Goal: Information Seeking & Learning: Learn about a topic

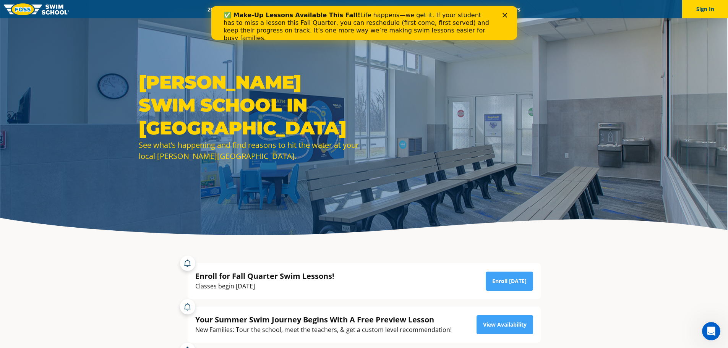
click at [505, 15] on polygon "Close" at bounding box center [504, 15] width 5 height 5
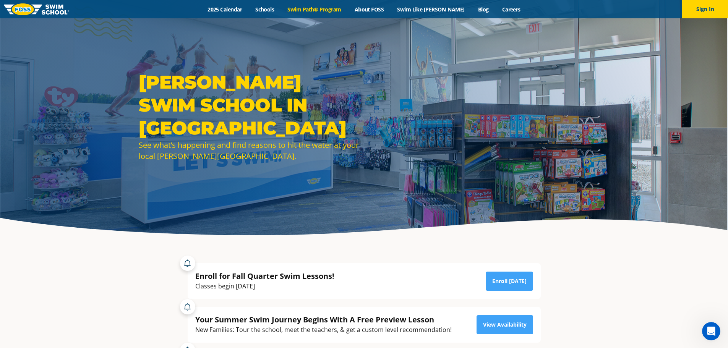
click at [311, 10] on link "Swim Path® Program" at bounding box center [314, 9] width 67 height 7
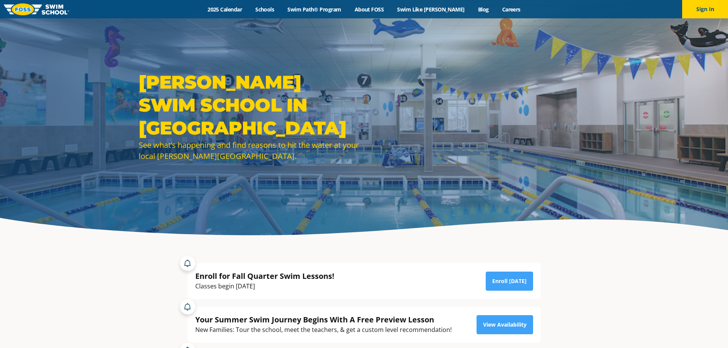
click at [244, 6] on link "2025 Calendar" at bounding box center [225, 9] width 48 height 7
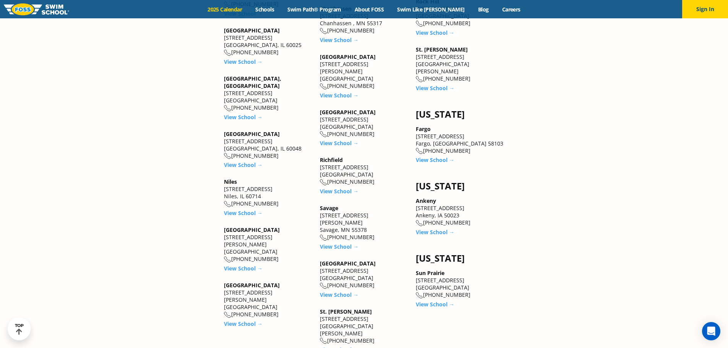
scroll to position [1185, 0]
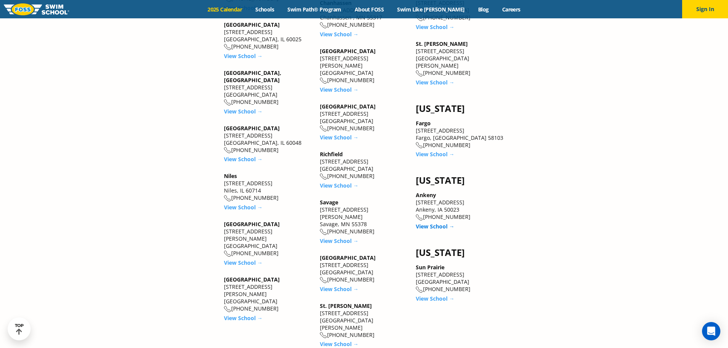
click at [454, 223] on link "View School →" at bounding box center [435, 226] width 39 height 7
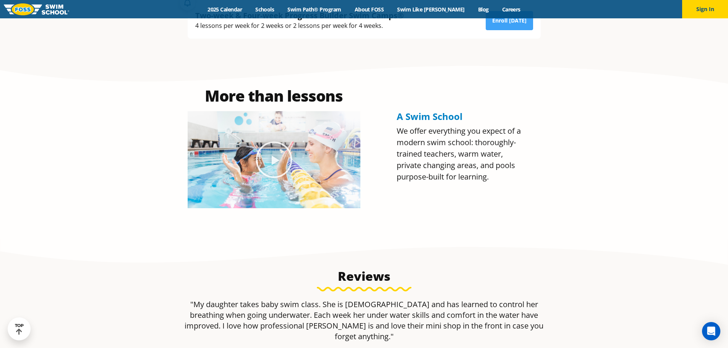
scroll to position [333, 0]
